Goal: Task Accomplishment & Management: Use online tool/utility

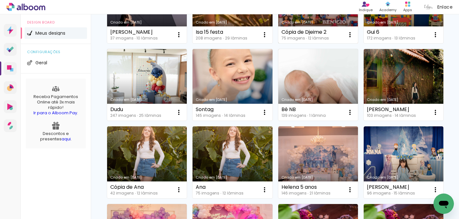
scroll to position [123, 0]
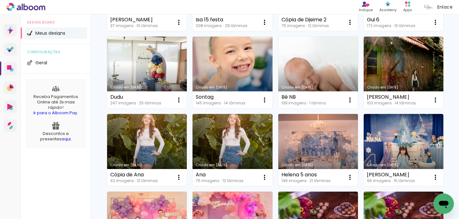
click at [310, 143] on link "Criado em [DATE]" at bounding box center [318, 150] width 80 height 72
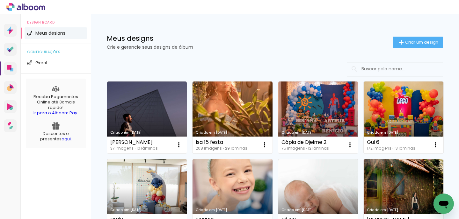
click at [147, 100] on link "Criado em [DATE]" at bounding box center [147, 118] width 80 height 72
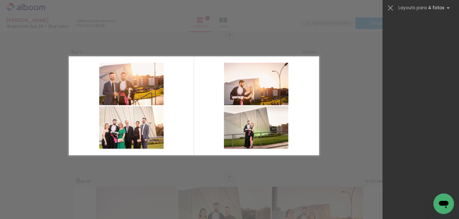
scroll to position [1761, 0]
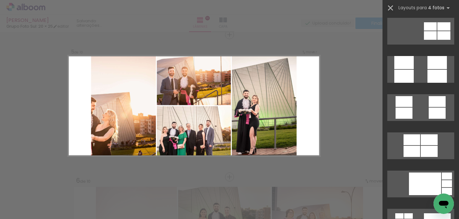
click at [388, 8] on iron-icon at bounding box center [390, 8] width 9 height 9
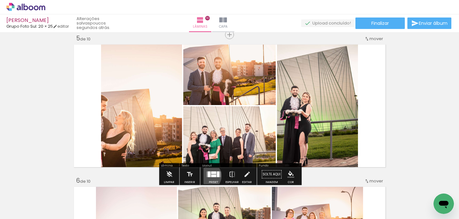
click at [205, 176] on div at bounding box center [213, 174] width 17 height 13
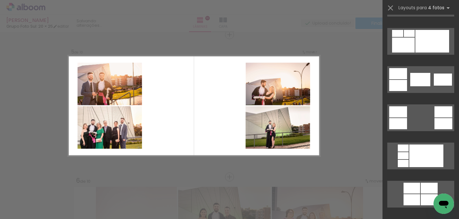
scroll to position [0, 0]
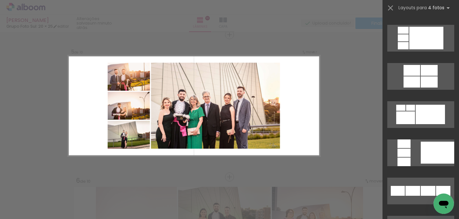
scroll to position [305, 0]
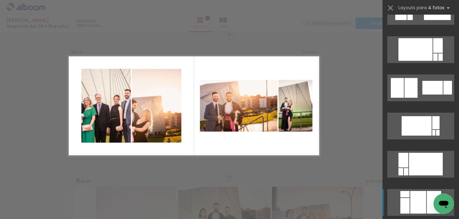
scroll to position [10105, 0]
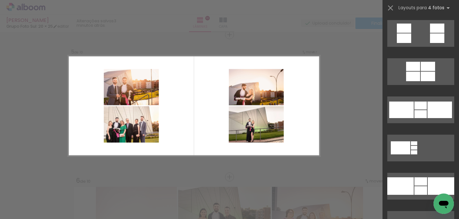
scroll to position [765, 0]
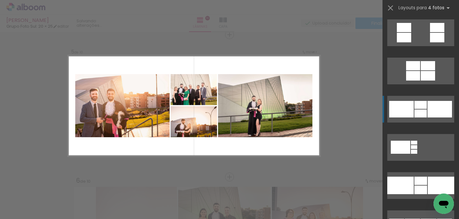
click at [434, 100] on quentale-layouter at bounding box center [420, 109] width 67 height 27
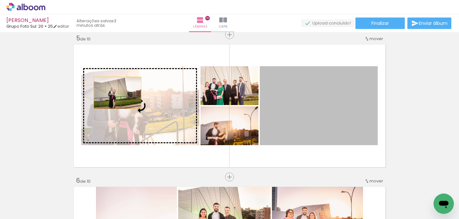
drag, startPoint x: 333, startPoint y: 119, endPoint x: 117, endPoint y: 93, distance: 217.1
click at [0, 0] on slot at bounding box center [0, 0] width 0 height 0
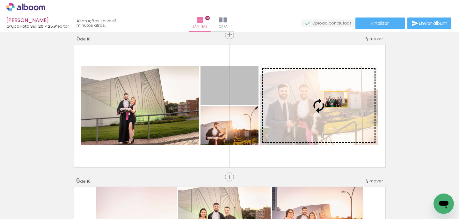
drag, startPoint x: 223, startPoint y: 90, endPoint x: 334, endPoint y: 98, distance: 111.9
click at [0, 0] on slot at bounding box center [0, 0] width 0 height 0
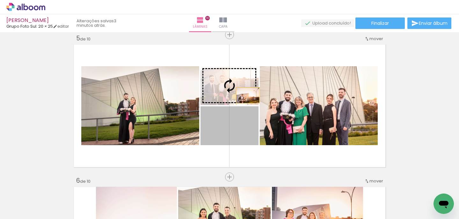
drag, startPoint x: 249, startPoint y: 129, endPoint x: 247, endPoint y: 91, distance: 38.0
click at [0, 0] on slot at bounding box center [0, 0] width 0 height 0
